Goal: Task Accomplishment & Management: Manage account settings

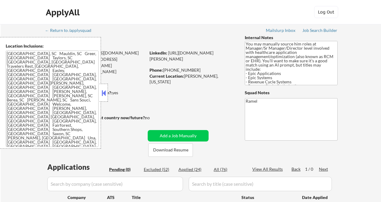
click at [104, 95] on button at bounding box center [103, 93] width 7 height 9
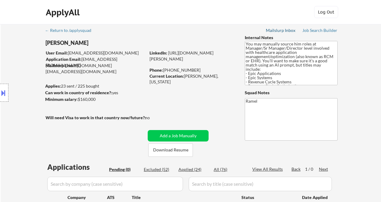
click at [282, 31] on div "Mailslurp Inbox" at bounding box center [281, 30] width 30 height 4
click at [328, 30] on div "Job Search Builder" at bounding box center [319, 30] width 35 height 4
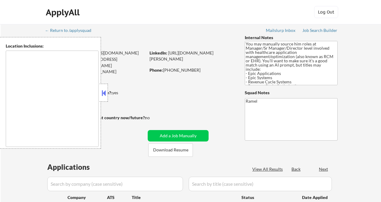
type textarea "Greenville, SC Mauldin, SC Greer, SC Taylors, SC Simpsonville, SC Travelers Res…"
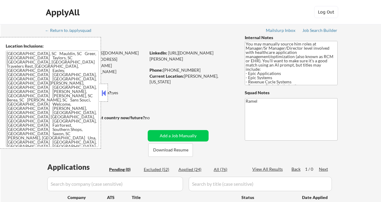
click at [102, 94] on button at bounding box center [103, 93] width 7 height 9
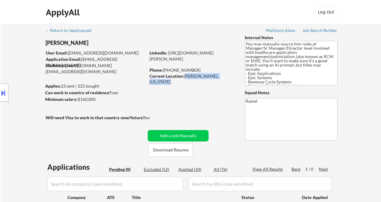
drag, startPoint x: 186, startPoint y: 75, endPoint x: 232, endPoint y: 76, distance: 46.1
click at [232, 76] on div "Current Location: Woodruff, South Carolina" at bounding box center [191, 79] width 85 height 12
copy div "[PERSON_NAME], [US_STATE]"
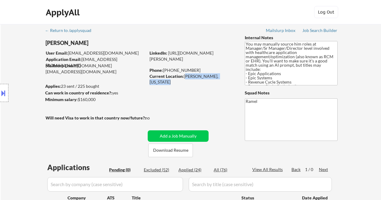
click at [14, 45] on div "Location Inclusions: Greenville, SC Mauldin, SC Greer, SC Taylors, SC Simpsonvi…" at bounding box center [54, 93] width 108 height 112
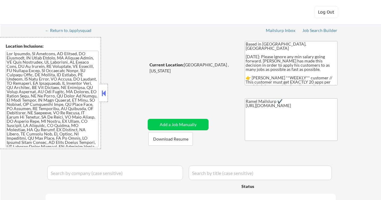
select select ""pending""
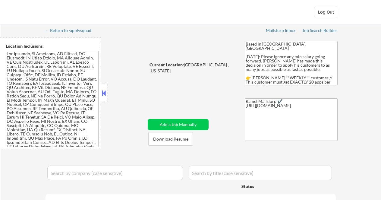
select select ""pending""
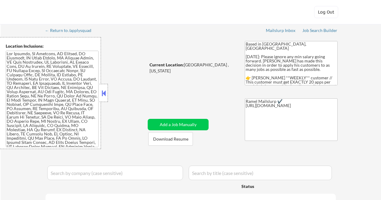
select select ""pending""
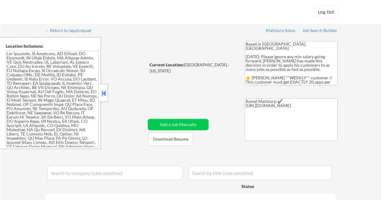
select select ""pending""
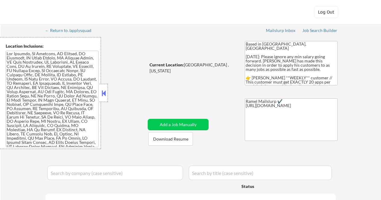
select select ""pending""
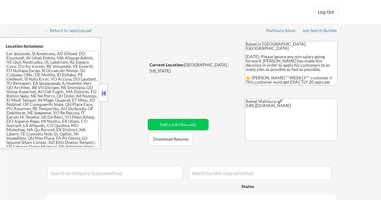
select select ""pending""
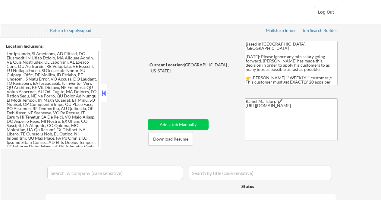
select select ""pending""
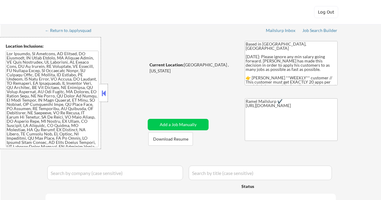
select select ""pending""
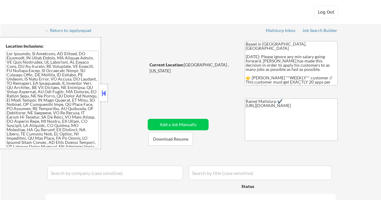
select select ""pending""
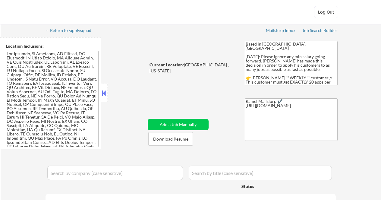
select select ""pending""
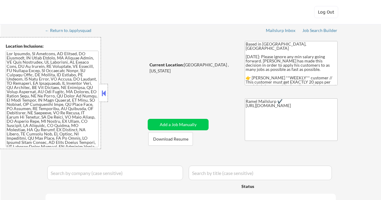
select select ""pending""
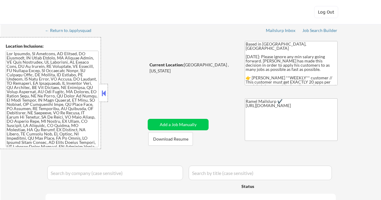
select select ""pending""
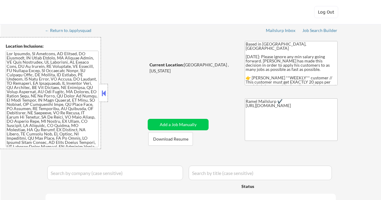
select select ""pending""
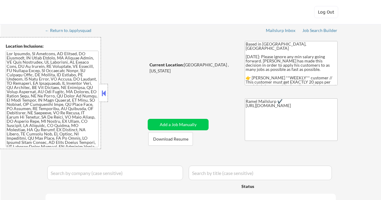
select select ""pending""
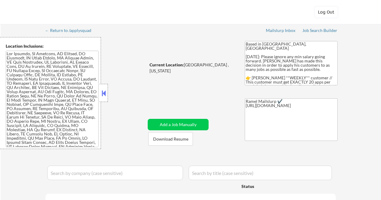
select select ""pending""
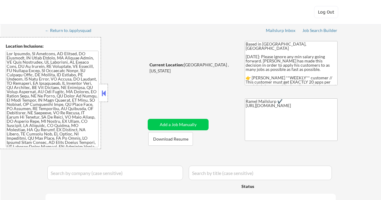
select select ""pending""
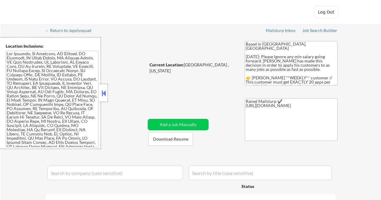
select select ""pending""
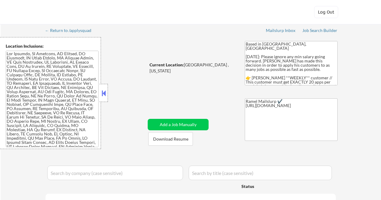
select select ""pending""
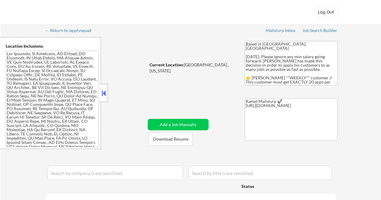
select select ""pending""
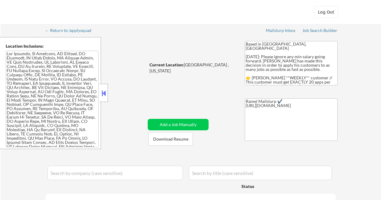
select select ""pending""
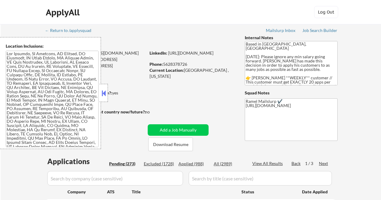
click at [21, 11] on div "ApplyAll Log Out" at bounding box center [190, 12] width 381 height 24
click at [105, 90] on button at bounding box center [103, 93] width 7 height 9
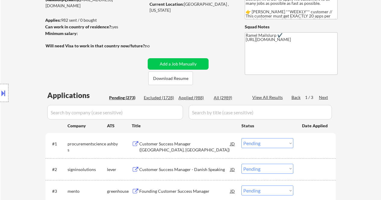
scroll to position [80, 0]
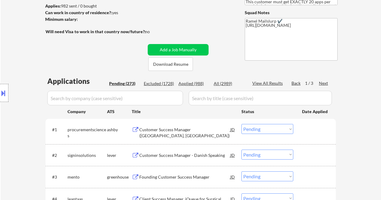
click at [181, 129] on div "Customer Success Manager (Reston, VA)" at bounding box center [184, 133] width 91 height 12
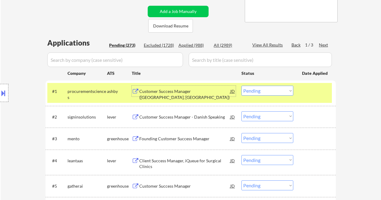
scroll to position [120, 0]
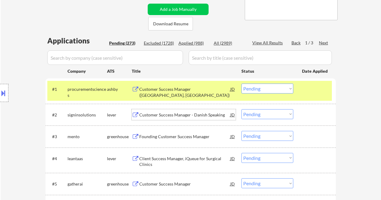
click at [177, 115] on div "Customer Success Manager - Danish Speaking" at bounding box center [184, 115] width 91 height 6
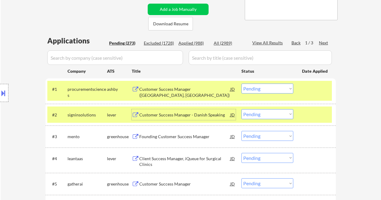
click at [258, 112] on select "Choose an option... Pending Applied Excluded (Questions) Excluded (Expired) Exc…" at bounding box center [267, 114] width 52 height 10
click at [241, 109] on select "Choose an option... Pending Applied Excluded (Questions) Excluded (Expired) Exc…" at bounding box center [267, 114] width 52 height 10
click at [182, 136] on div "Founding Customer Success Manager" at bounding box center [184, 136] width 91 height 6
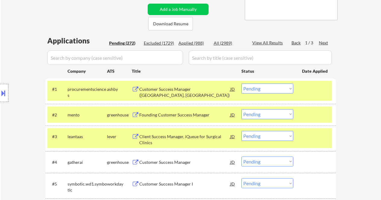
drag, startPoint x: 18, startPoint y: 20, endPoint x: 66, endPoint y: 1, distance: 51.9
click at [262, 116] on select "Choose an option... Pending Applied Excluded (Questions) Excluded (Expired) Exc…" at bounding box center [267, 114] width 52 height 10
click at [241, 109] on select "Choose an option... Pending Applied Excluded (Questions) Excluded (Expired) Exc…" at bounding box center [267, 114] width 52 height 10
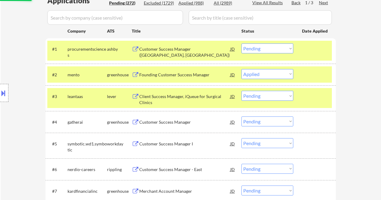
click at [181, 93] on div "Client Success Manager, iQueue for Surgical Clinics" at bounding box center [184, 99] width 91 height 12
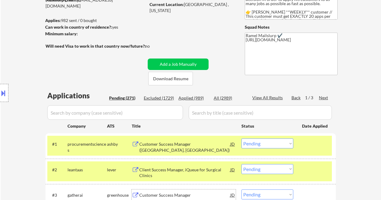
scroll to position [40, 0]
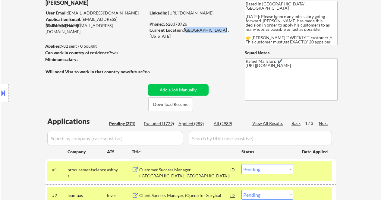
drag, startPoint x: 184, startPoint y: 29, endPoint x: 214, endPoint y: 27, distance: 29.6
click at [214, 27] on div "Current Location: Los Angeles , California" at bounding box center [191, 33] width 85 height 12
copy div "Los Angeles , Ca"
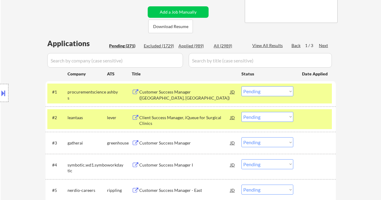
scroll to position [120, 0]
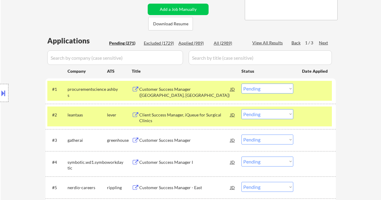
drag, startPoint x: 263, startPoint y: 113, endPoint x: 265, endPoint y: 119, distance: 6.3
click at [263, 113] on select "Choose an option... Pending Applied Excluded (Questions) Excluded (Expired) Exc…" at bounding box center [267, 114] width 52 height 10
click at [241, 109] on select "Choose an option... Pending Applied Excluded (Questions) Excluded (Expired) Exc…" at bounding box center [267, 114] width 52 height 10
click at [183, 140] on div "Customer Success Manager" at bounding box center [184, 140] width 91 height 6
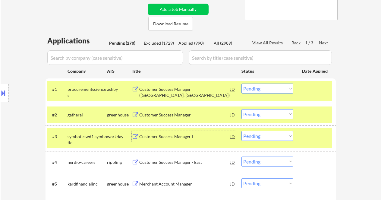
drag, startPoint x: 272, startPoint y: 112, endPoint x: 271, endPoint y: 119, distance: 6.8
click at [272, 112] on select "Choose an option... Pending Applied Excluded (Questions) Excluded (Expired) Exc…" at bounding box center [267, 114] width 52 height 10
click at [241, 109] on select "Choose an option... Pending Applied Excluded (Questions) Excluded (Expired) Exc…" at bounding box center [267, 114] width 52 height 10
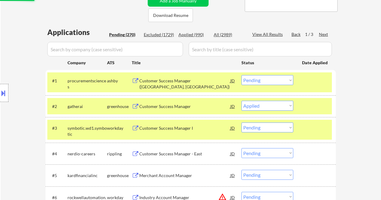
scroll to position [161, 0]
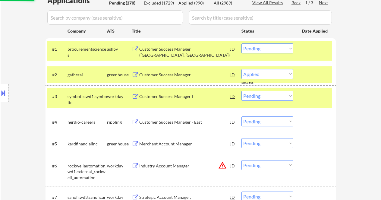
select select ""pending""
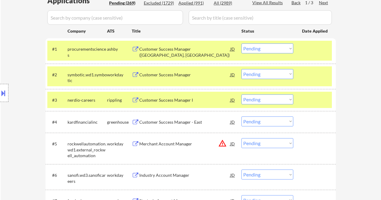
click at [172, 123] on div "Customer Success Manager - East" at bounding box center [184, 122] width 91 height 6
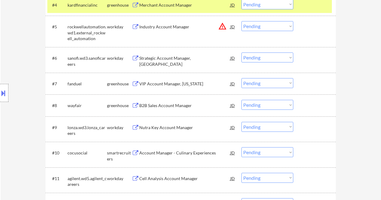
scroll to position [281, 0]
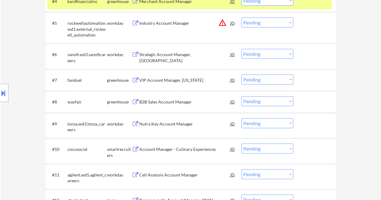
click at [176, 102] on div "B2B Sales Account Manager" at bounding box center [184, 102] width 91 height 6
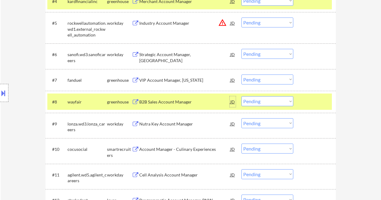
click at [231, 102] on div "JD" at bounding box center [233, 101] width 6 height 11
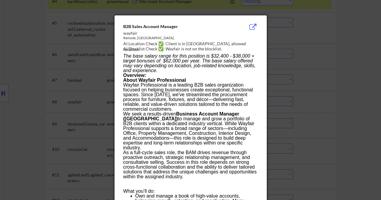
click at [347, 77] on div at bounding box center [190, 100] width 381 height 200
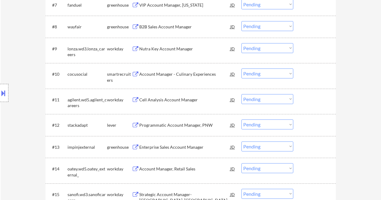
scroll to position [361, 0]
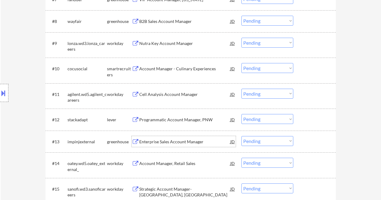
click at [181, 141] on div "Enterprise Sales Account Manager" at bounding box center [184, 142] width 91 height 6
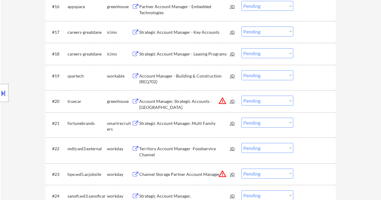
scroll to position [602, 0]
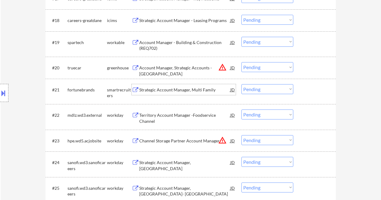
click at [176, 88] on div "Strategic Account Manager, Multi Family" at bounding box center [184, 90] width 91 height 6
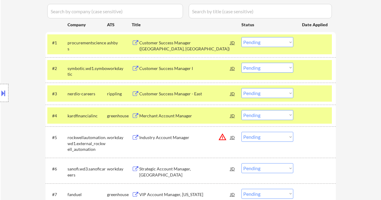
scroll to position [120, 0]
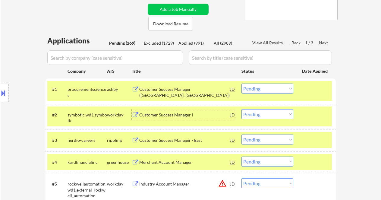
click at [187, 116] on div "Customer Success Manager I" at bounding box center [184, 115] width 91 height 6
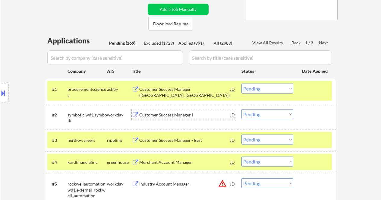
scroll to position [161, 0]
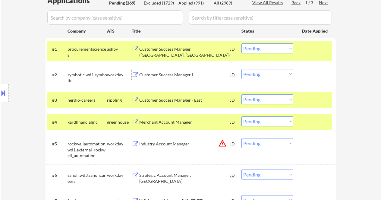
click at [173, 124] on div "Merchant Account Manager" at bounding box center [184, 122] width 91 height 6
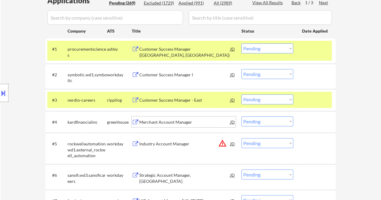
click at [256, 122] on select "Choose an option... Pending Applied Excluded (Questions) Excluded (Expired) Exc…" at bounding box center [267, 121] width 52 height 10
click at [241, 116] on select "Choose an option... Pending Applied Excluded (Questions) Excluded (Expired) Exc…" at bounding box center [267, 121] width 52 height 10
select select ""pending""
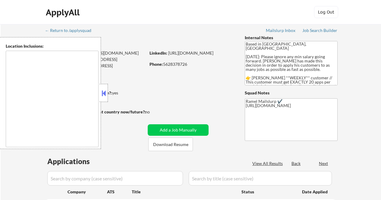
type textarea "Los Angeles, CA Glendale, CA Burbank, CA Pasadena, CA Santa Monica, CA Beverly …"
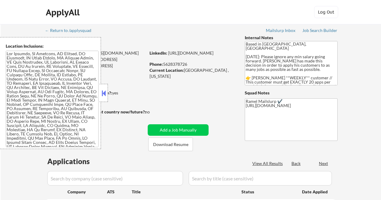
select select ""pending""
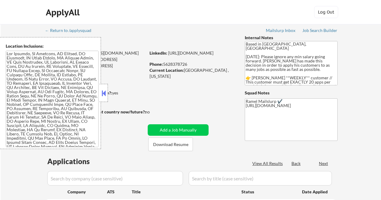
select select ""pending""
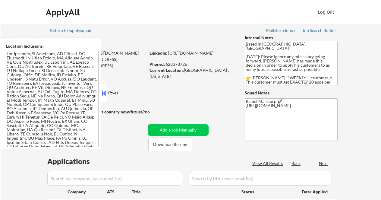
select select ""pending""
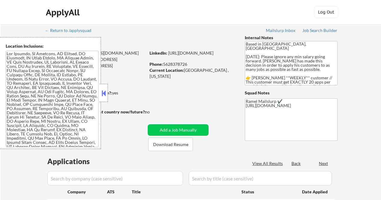
select select ""pending""
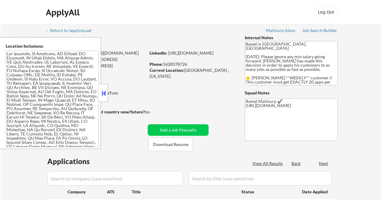
select select ""pending""
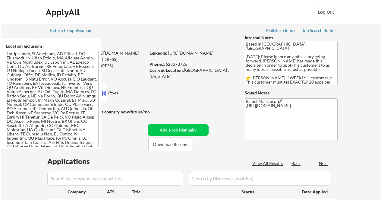
select select ""pending""
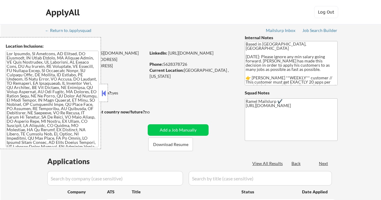
select select ""pending""
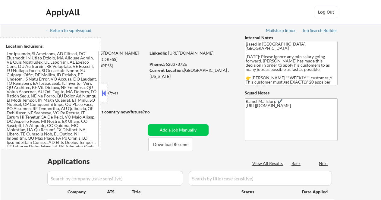
select select ""pending""
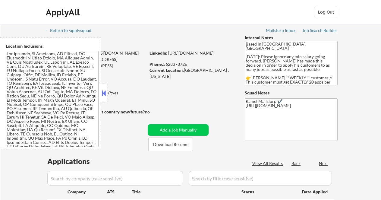
select select ""pending""
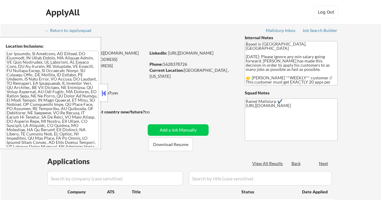
select select ""pending""
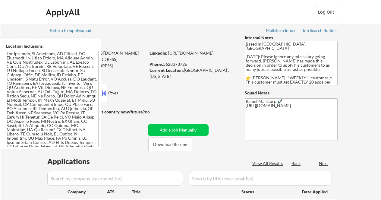
select select ""pending""
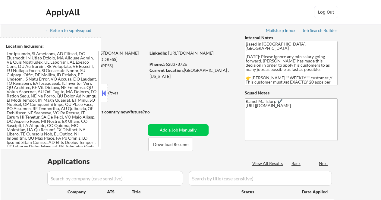
select select ""pending""
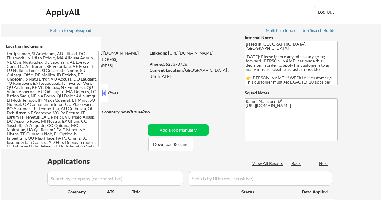
select select ""pending""
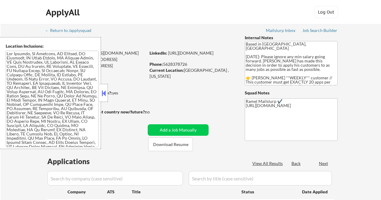
select select ""pending""
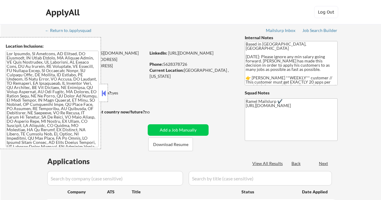
select select ""pending""
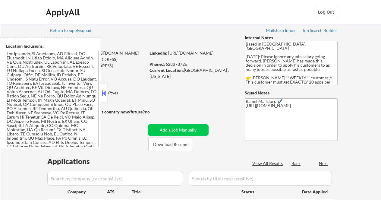
select select ""pending""
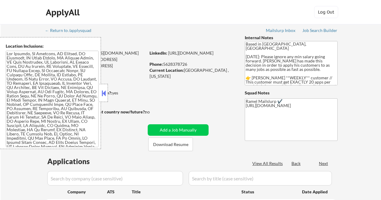
select select ""pending""
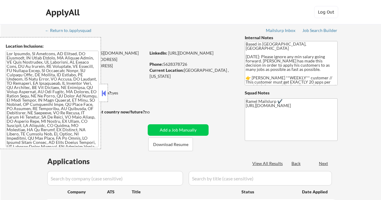
select select ""pending""
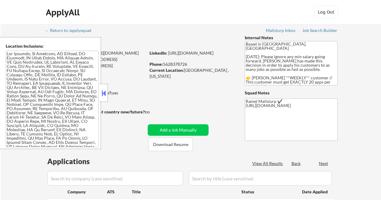
select select ""pending""
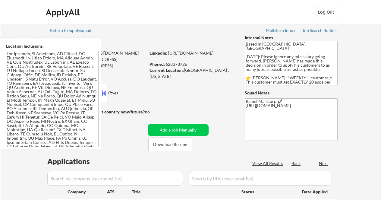
select select ""pending""
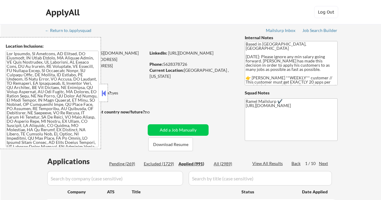
click at [195, 162] on div "Applied (991)" at bounding box center [193, 164] width 30 height 6
select select ""applied""
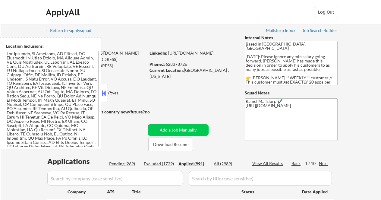
select select ""applied""
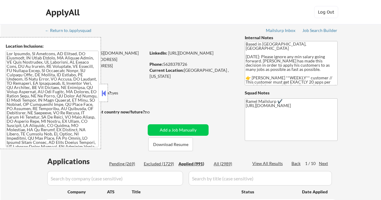
select select ""applied""
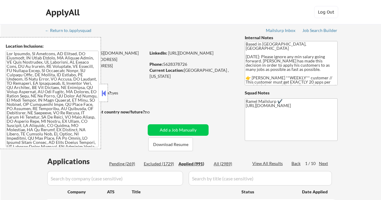
select select ""applied""
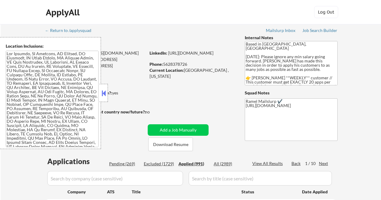
select select ""applied""
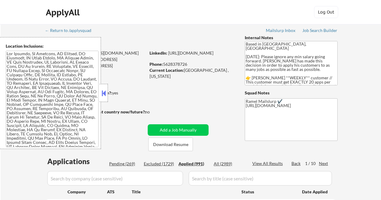
select select ""applied""
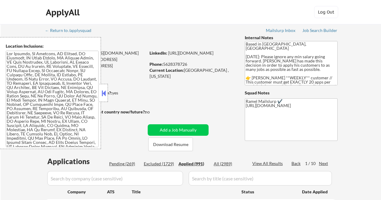
select select ""applied""
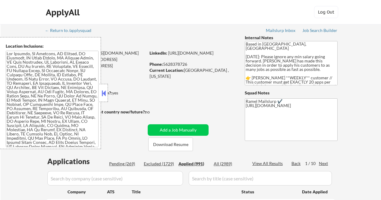
select select ""applied""
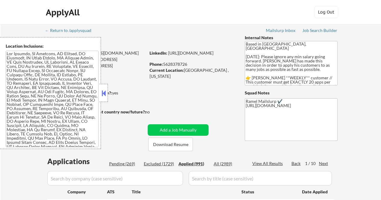
select select ""applied""
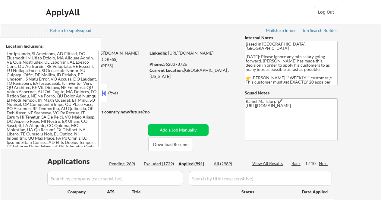
select select ""applied""
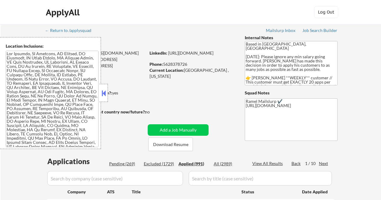
select select ""applied""
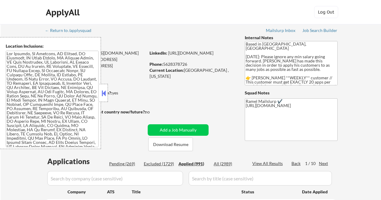
select select ""applied""
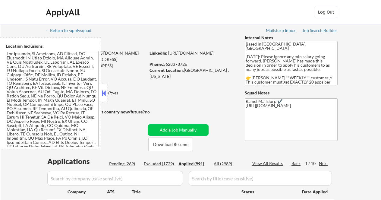
select select ""applied""
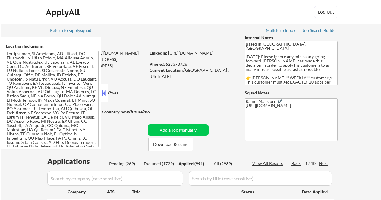
select select ""applied""
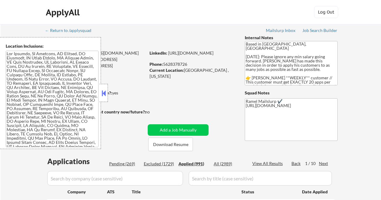
select select ""applied""
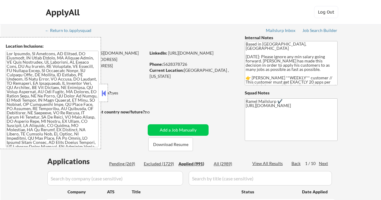
select select ""applied""
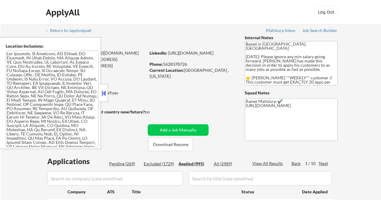
select select ""applied""
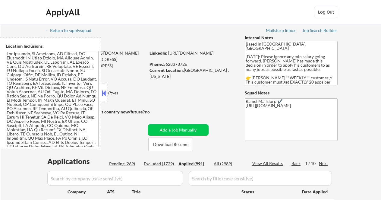
select select ""applied""
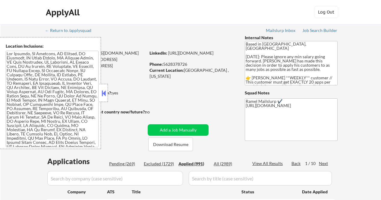
select select ""applied""
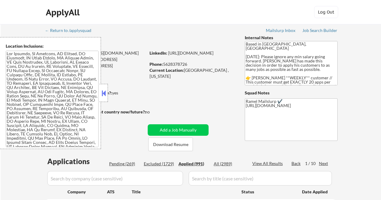
select select ""applied""
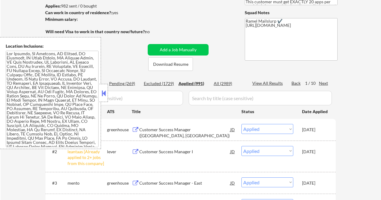
scroll to position [120, 0]
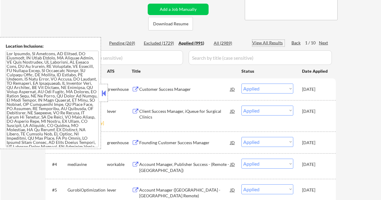
click at [262, 42] on div "View All Results" at bounding box center [268, 43] width 32 height 6
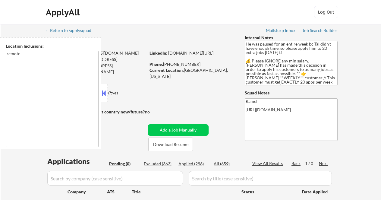
scroll to position [40, 0]
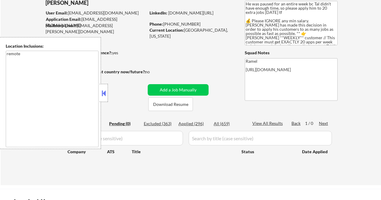
click at [101, 93] on button at bounding box center [103, 93] width 7 height 9
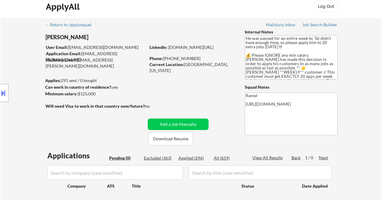
scroll to position [0, 0]
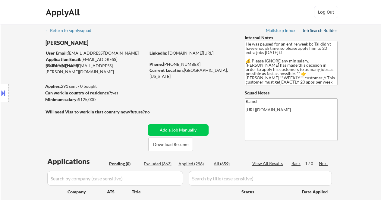
click at [316, 31] on div "Job Search Builder" at bounding box center [319, 30] width 35 height 4
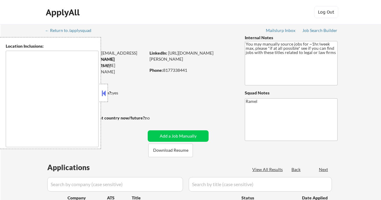
scroll to position [40, 0]
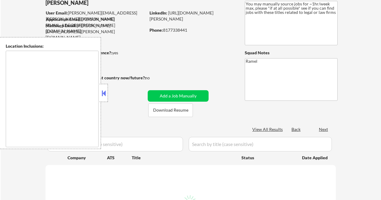
type textarea "remote"
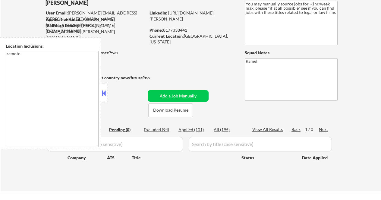
click at [106, 95] on button at bounding box center [103, 93] width 7 height 9
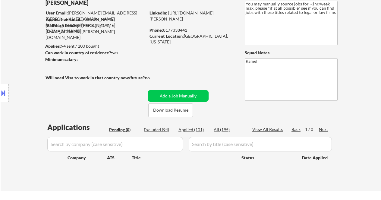
scroll to position [80, 0]
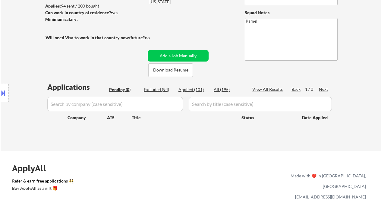
drag, startPoint x: 18, startPoint y: 80, endPoint x: 27, endPoint y: 79, distance: 8.8
click at [18, 80] on div "Location Inclusions: remote" at bounding box center [54, 93] width 108 height 112
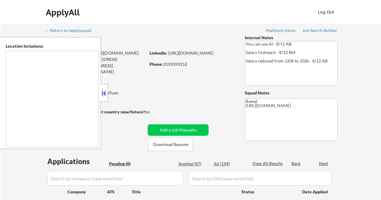
type textarea "remote"
click at [105, 92] on button at bounding box center [103, 93] width 7 height 9
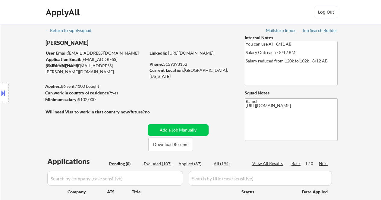
click at [14, 61] on div "Location Inclusions: remote" at bounding box center [54, 93] width 108 height 112
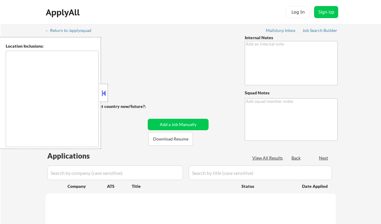
type textarea "Requested pause to work on resume, may attend review session - EF 6/29 PLEASE A…"
type textarea "Ramel"
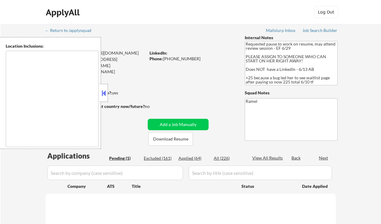
select select ""pending""
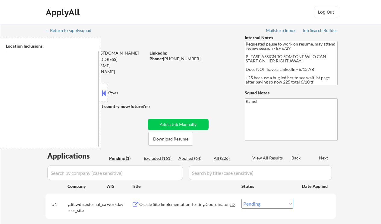
type textarea "[GEOGRAPHIC_DATA], [GEOGRAPHIC_DATA] [GEOGRAPHIC_DATA], [GEOGRAPHIC_DATA] [GEOG…"
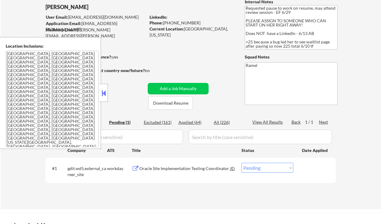
scroll to position [40, 0]
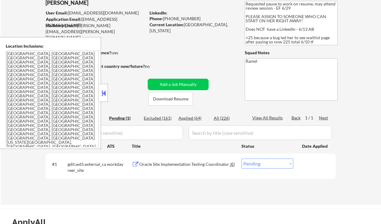
click at [105, 92] on button at bounding box center [103, 93] width 7 height 9
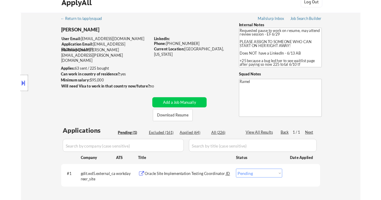
scroll to position [0, 0]
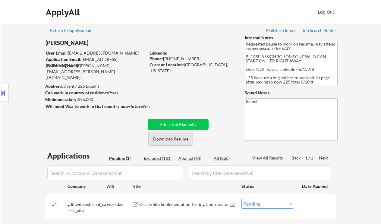
click at [157, 139] on button "Download Resume" at bounding box center [170, 139] width 45 height 14
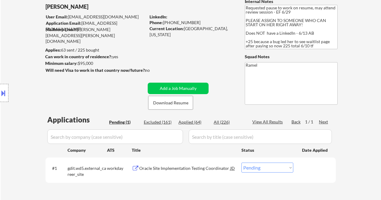
scroll to position [80, 0]
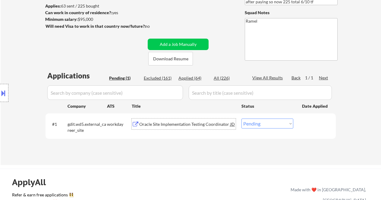
click at [166, 124] on div "Oracle Site Implementation Testing Coordinator" at bounding box center [184, 124] width 91 height 6
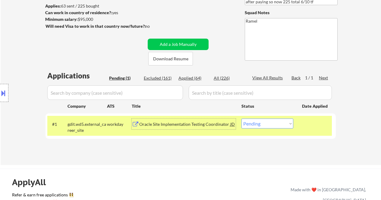
scroll to position [40, 0]
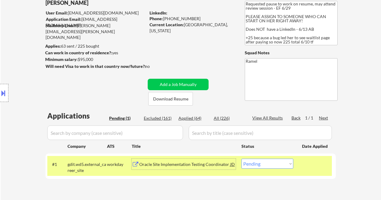
click at [174, 18] on div "Phone: [PHONE_NUMBER]" at bounding box center [191, 19] width 85 height 6
copy div "17139036468"
click at [234, 167] on div "JD" at bounding box center [233, 163] width 6 height 11
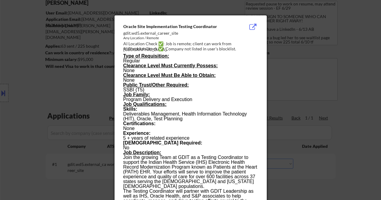
click at [330, 120] on div at bounding box center [190, 100] width 381 height 200
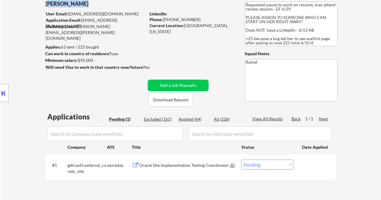
scroll to position [39, 0]
drag, startPoint x: 83, startPoint y: 3, endPoint x: 37, endPoint y: 4, distance: 45.5
click at [37, 4] on div "← Return to /applysquad Mailslurp Inbox Job Search Builder [PERSON_NAME] User E…" at bounding box center [191, 95] width 380 height 221
copy div "[PERSON_NAME]"
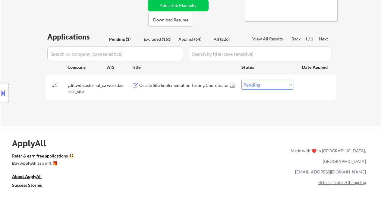
click at [258, 83] on select "Choose an option... Pending Applied Excluded (Questions) Excluded (Expired) Exc…" at bounding box center [267, 85] width 52 height 10
select select ""applied""
click at [241, 80] on select "Choose an option... Pending Applied Excluded (Questions) Excluded (Expired) Exc…" at bounding box center [267, 85] width 52 height 10
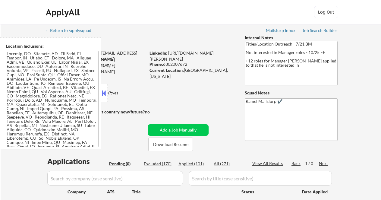
drag, startPoint x: 104, startPoint y: 89, endPoint x: 113, endPoint y: 92, distance: 9.0
click at [104, 89] on button at bounding box center [103, 93] width 7 height 9
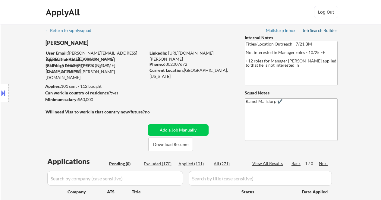
click at [322, 32] on div "Job Search Builder" at bounding box center [319, 30] width 35 height 4
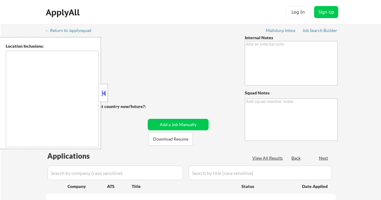
type textarea "salary outreach - 7/2 AB Lowered the salary only 10% - 7/2 AB"
type textarea "Ramel"
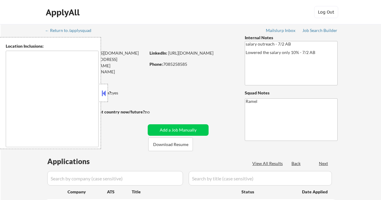
click at [106, 90] on button at bounding box center [103, 93] width 7 height 9
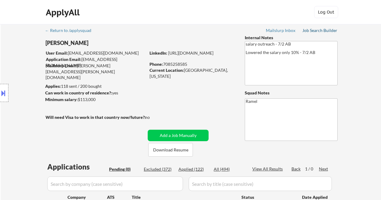
click at [319, 30] on div "Job Search Builder" at bounding box center [319, 30] width 35 height 4
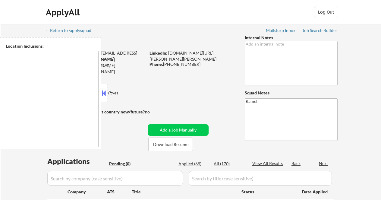
click at [105, 92] on button at bounding box center [103, 93] width 7 height 9
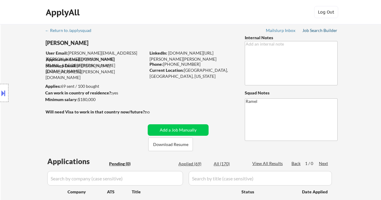
click at [317, 30] on div "Job Search Builder" at bounding box center [319, 30] width 35 height 4
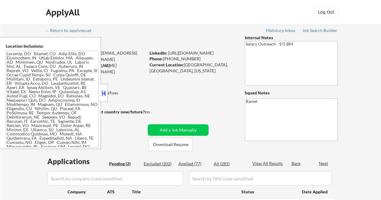
select select ""pending""
click at [108, 92] on strong "Can work in country of residence?:" at bounding box center [78, 92] width 67 height 5
click at [103, 95] on button at bounding box center [103, 93] width 7 height 9
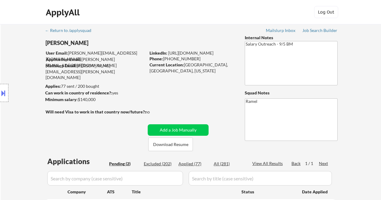
scroll to position [40, 0]
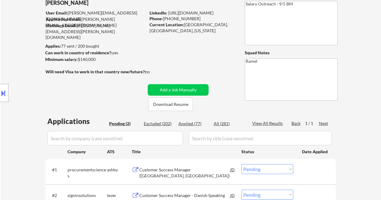
click at [180, 167] on div "Customer Success Manager ([GEOGRAPHIC_DATA], [GEOGRAPHIC_DATA])" at bounding box center [184, 173] width 91 height 12
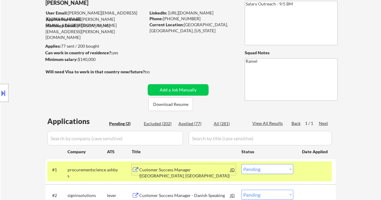
click at [7, 95] on div at bounding box center [4, 93] width 8 height 18
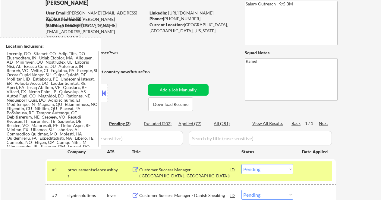
click at [103, 96] on button at bounding box center [103, 93] width 7 height 9
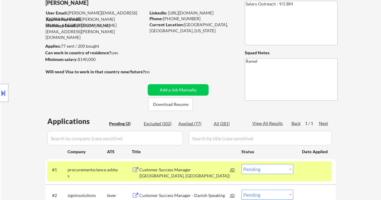
click at [5, 97] on button at bounding box center [3, 93] width 7 height 10
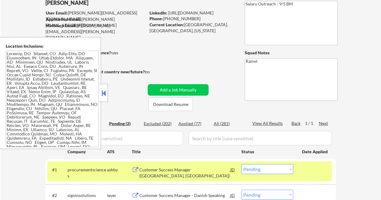
click at [105, 94] on button at bounding box center [103, 93] width 7 height 9
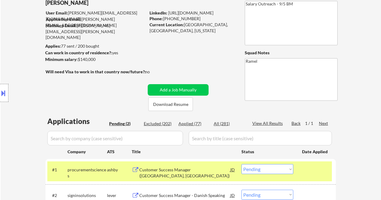
click at [233, 169] on div "JD" at bounding box center [233, 169] width 6 height 11
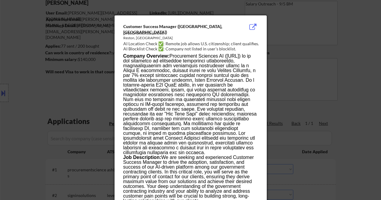
click at [344, 146] on div at bounding box center [190, 100] width 381 height 200
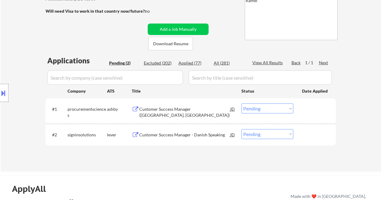
scroll to position [120, 0]
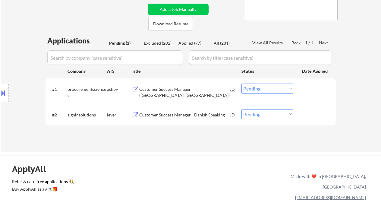
drag, startPoint x: 257, startPoint y: 91, endPoint x: 264, endPoint y: 93, distance: 7.2
click at [257, 91] on select "Choose an option... Pending Applied Excluded (Questions) Excluded (Expired) Exc…" at bounding box center [267, 88] width 52 height 10
click at [241, 83] on select "Choose an option... Pending Applied Excluded (Questions) Excluded (Expired) Exc…" at bounding box center [267, 88] width 52 height 10
click at [183, 114] on div "Customer Success Manager - Danish Speaking" at bounding box center [184, 115] width 91 height 6
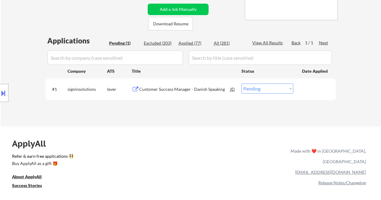
drag, startPoint x: 290, startPoint y: 89, endPoint x: 288, endPoint y: 93, distance: 4.5
click at [290, 89] on select "Choose an option... Pending Applied Excluded (Questions) Excluded (Expired) Exc…" at bounding box center [267, 88] width 52 height 10
select select ""excluded__bad_match_""
click at [241, 83] on select "Choose an option... Pending Applied Excluded (Questions) Excluded (Expired) Exc…" at bounding box center [267, 88] width 52 height 10
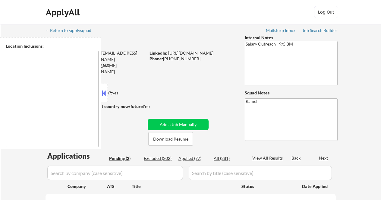
select select ""pending""
type textarea "[GEOGRAPHIC_DATA], [GEOGRAPHIC_DATA] [GEOGRAPHIC_DATA], [GEOGRAPHIC_DATA] [GEOG…"
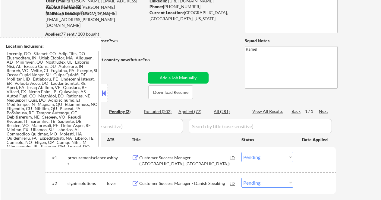
scroll to position [80, 0]
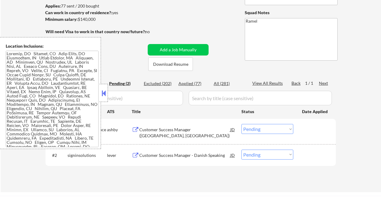
click at [196, 85] on div "Applied (77)" at bounding box center [193, 83] width 30 height 6
select select ""applied""
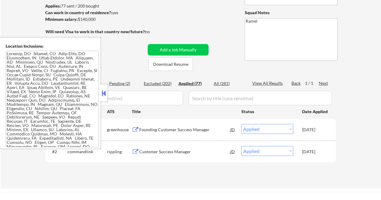
click at [103, 97] on button at bounding box center [103, 93] width 7 height 9
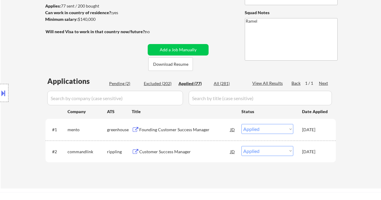
click at [18, 49] on div "Location Inclusions:" at bounding box center [54, 93] width 108 height 112
select select ""applied""
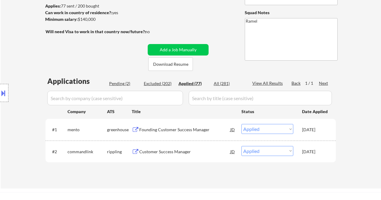
select select ""applied""
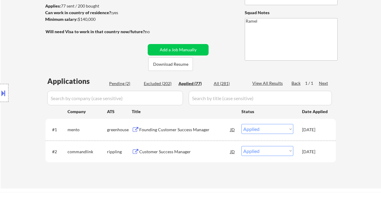
select select ""applied""
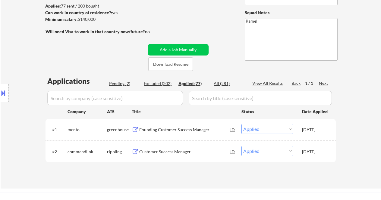
select select ""applied""
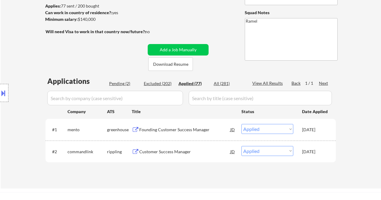
select select ""applied""
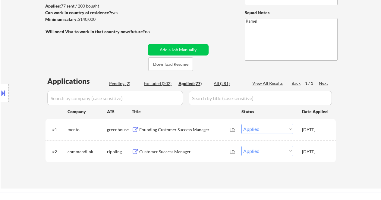
select select ""applied""
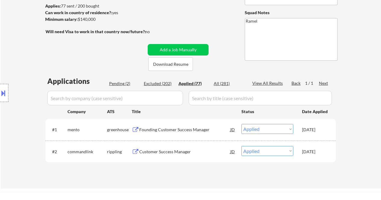
select select ""applied""
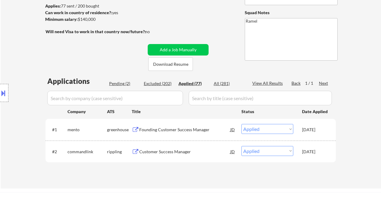
select select ""applied""
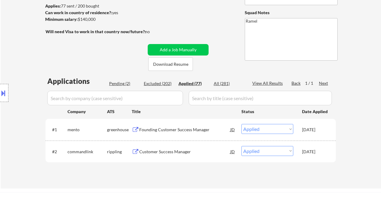
select select ""applied""
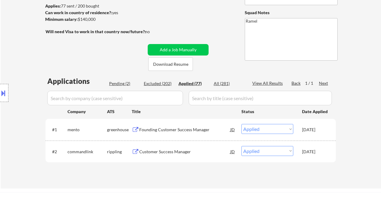
select select ""applied""
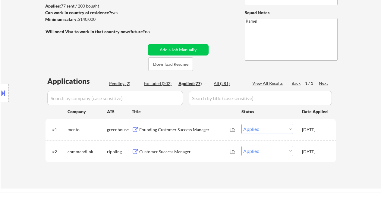
select select ""applied""
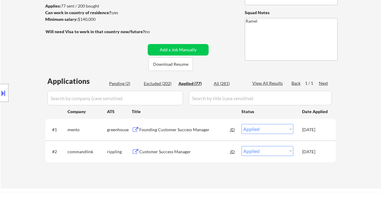
select select ""applied""
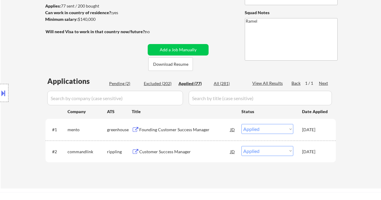
select select ""applied""
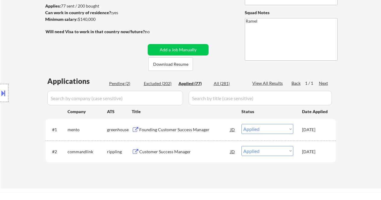
select select ""applied""
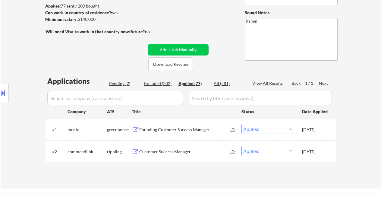
select select ""applied""
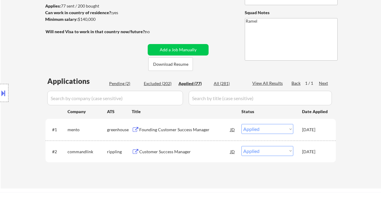
select select ""applied""
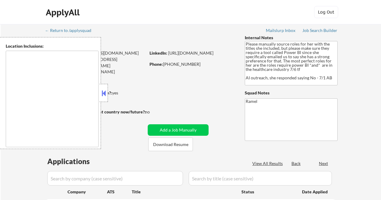
type textarea "[GEOGRAPHIC_DATA], [GEOGRAPHIC_DATA] [GEOGRAPHIC_DATA], [GEOGRAPHIC_DATA] [GEOG…"
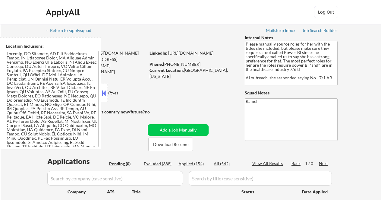
click at [107, 92] on div at bounding box center [103, 93] width 8 height 18
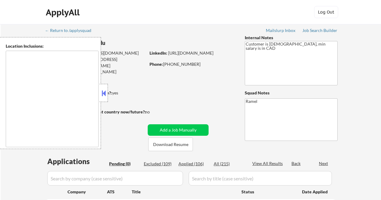
type textarea "[GEOGRAPHIC_DATA], ON [GEOGRAPHIC_DATA], ON [GEOGRAPHIC_DATA], ON [GEOGRAPHIC_D…"
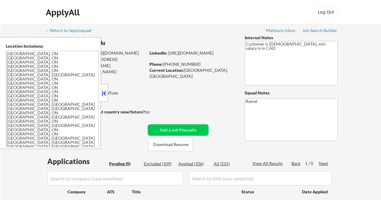
click at [103, 92] on button at bounding box center [103, 93] width 7 height 9
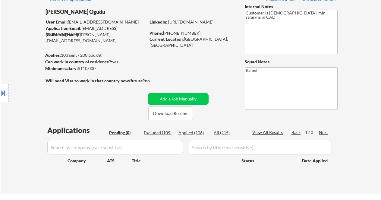
scroll to position [40, 0]
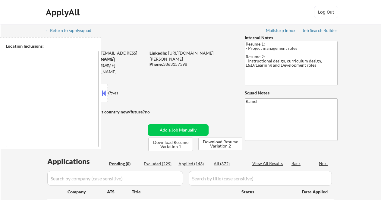
type textarea "[GEOGRAPHIC_DATA], [GEOGRAPHIC_DATA] [GEOGRAPHIC_DATA], [GEOGRAPHIC_DATA] [GEOG…"
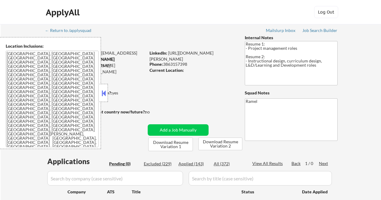
click at [104, 91] on button at bounding box center [103, 93] width 7 height 9
